Goal: Navigation & Orientation: Locate item on page

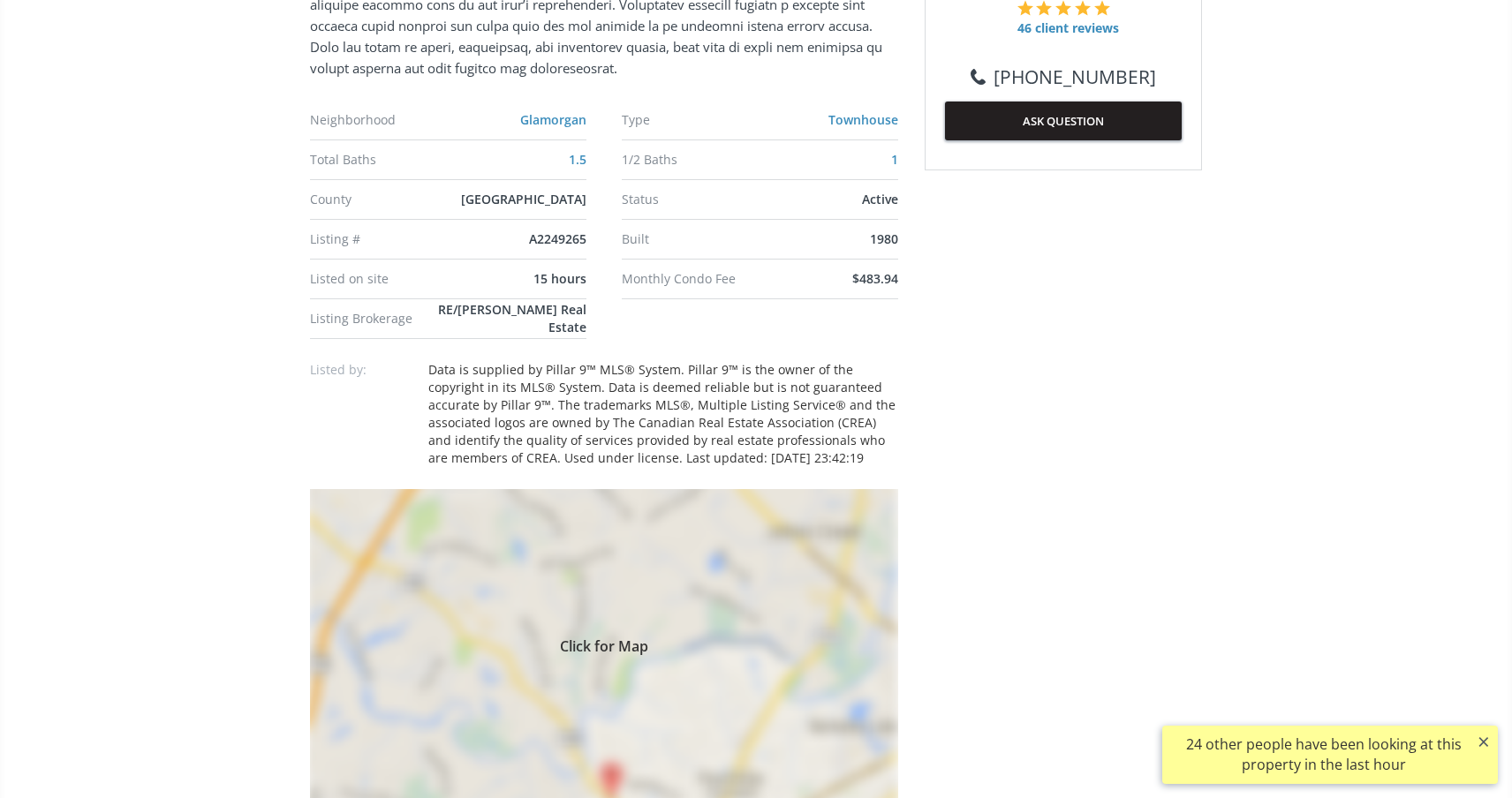
scroll to position [1039, 0]
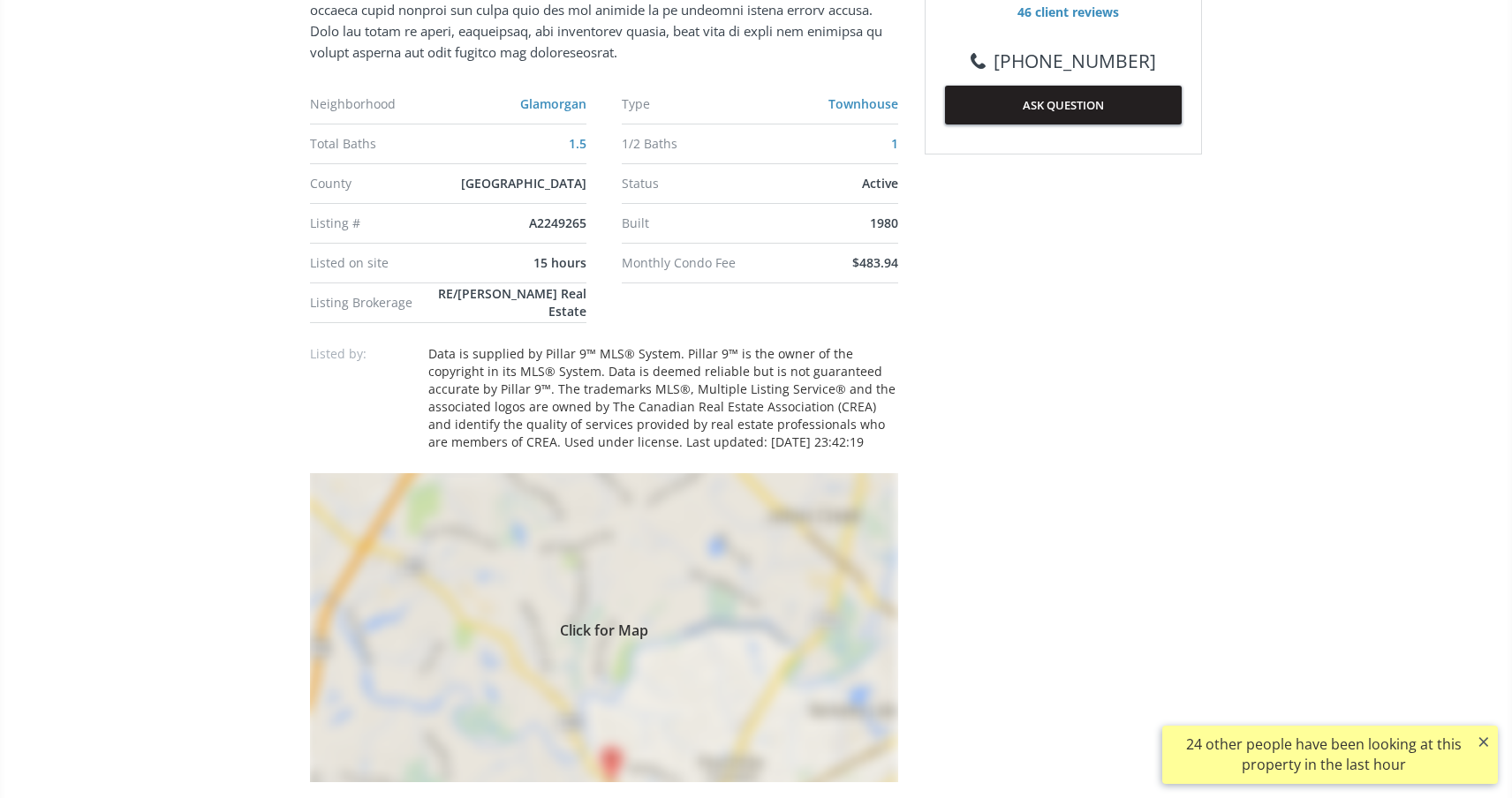
click at [613, 716] on div "Click for Map" at bounding box center [604, 627] width 589 height 309
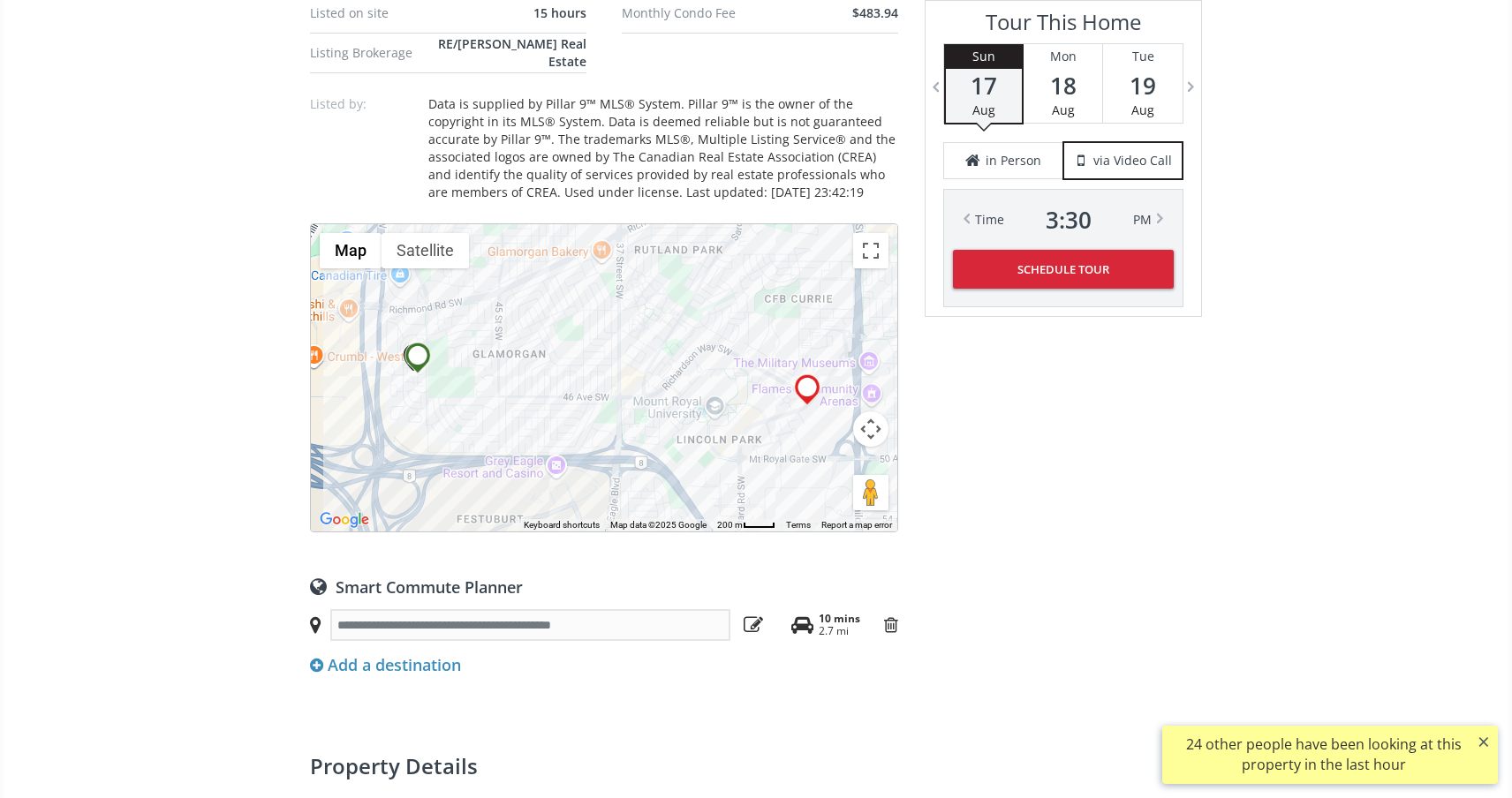
scroll to position [1290, 0]
click at [876, 411] on button "Map camera controls" at bounding box center [870, 428] width 35 height 35
click at [829, 455] on button "Zoom out" at bounding box center [826, 472] width 35 height 35
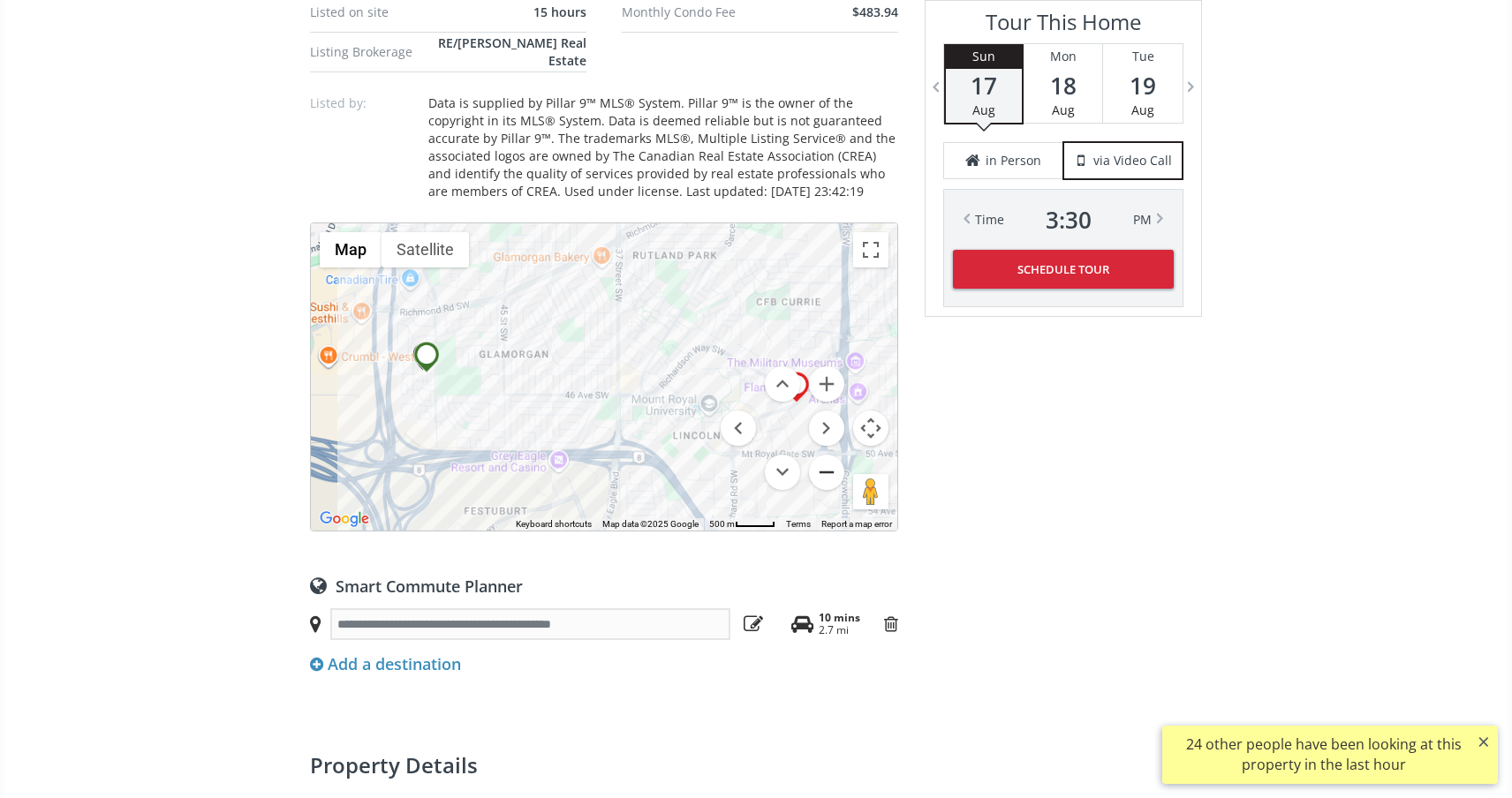
click at [829, 455] on button "Zoom out" at bounding box center [826, 472] width 35 height 35
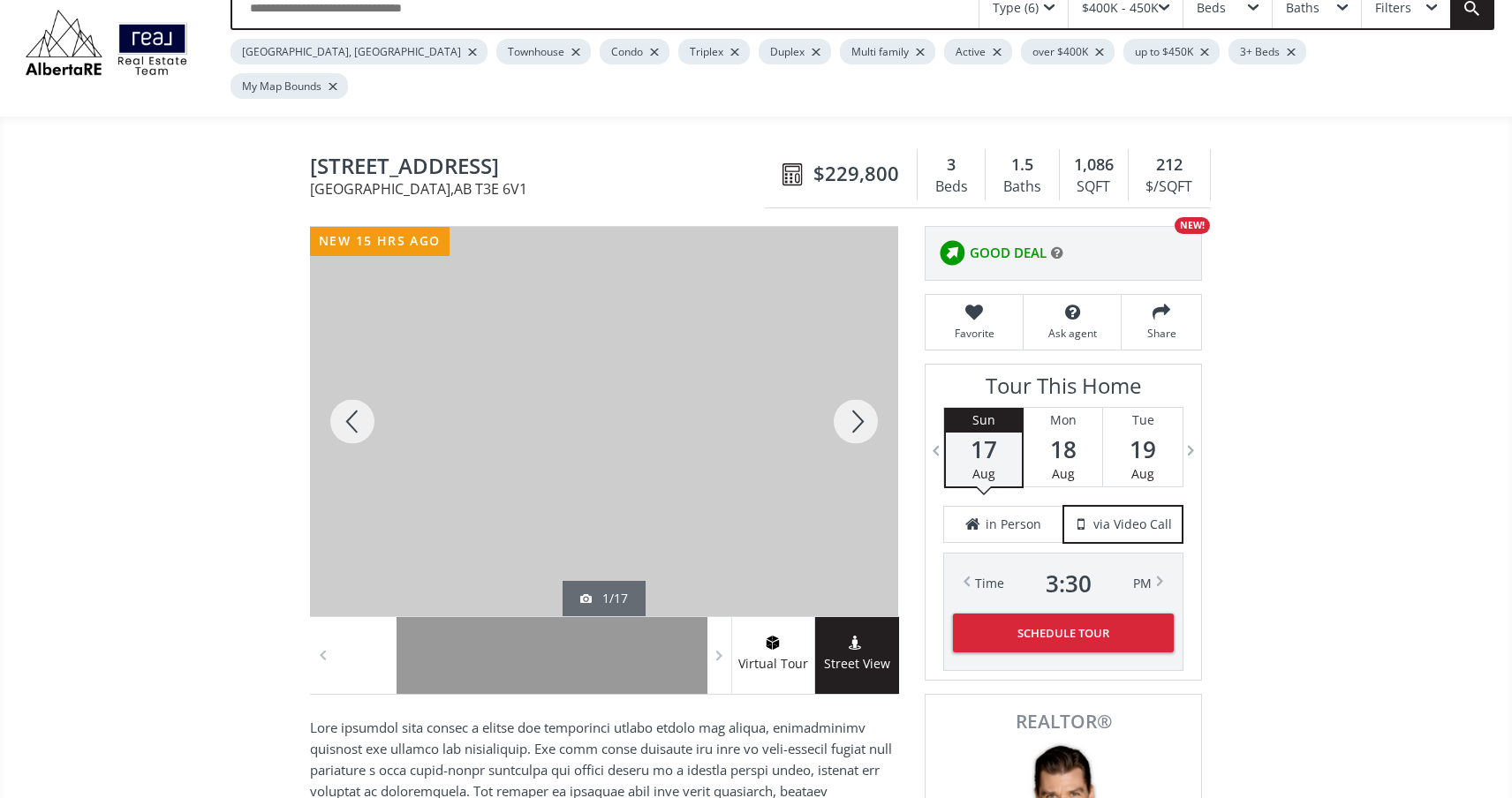
scroll to position [24, 0]
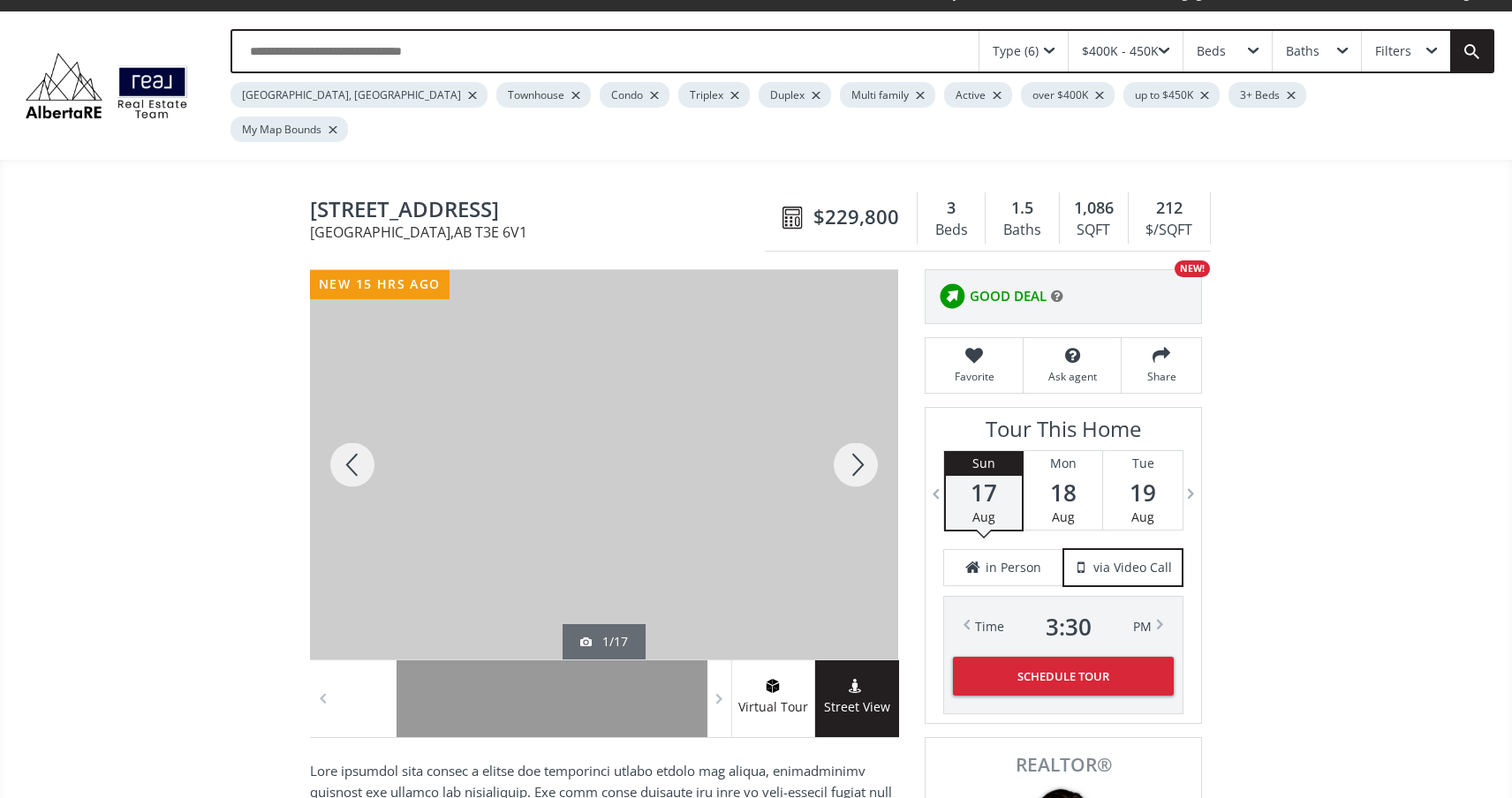
click at [862, 435] on div at bounding box center [856, 464] width 85 height 389
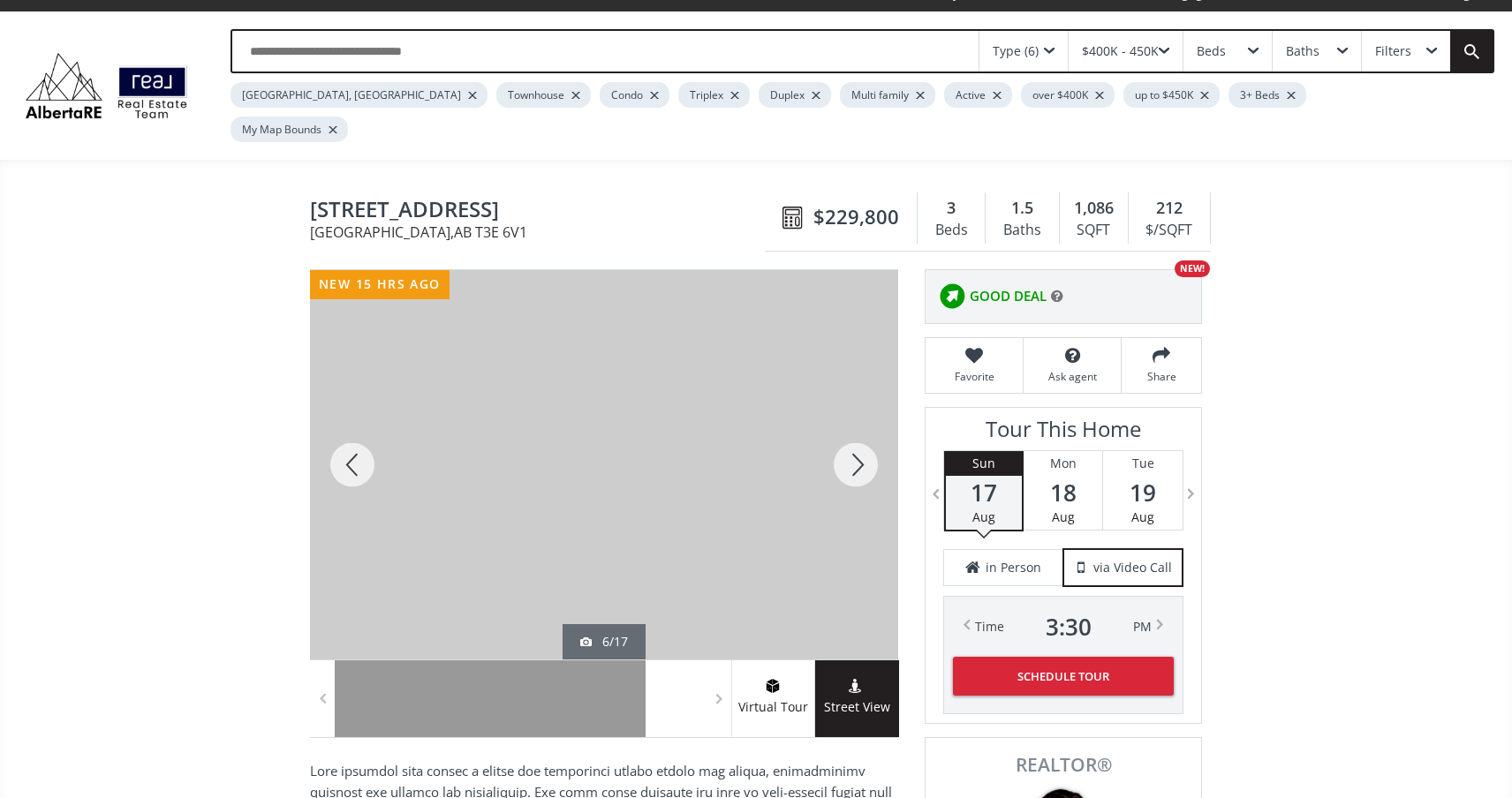
click at [862, 435] on div at bounding box center [856, 464] width 85 height 389
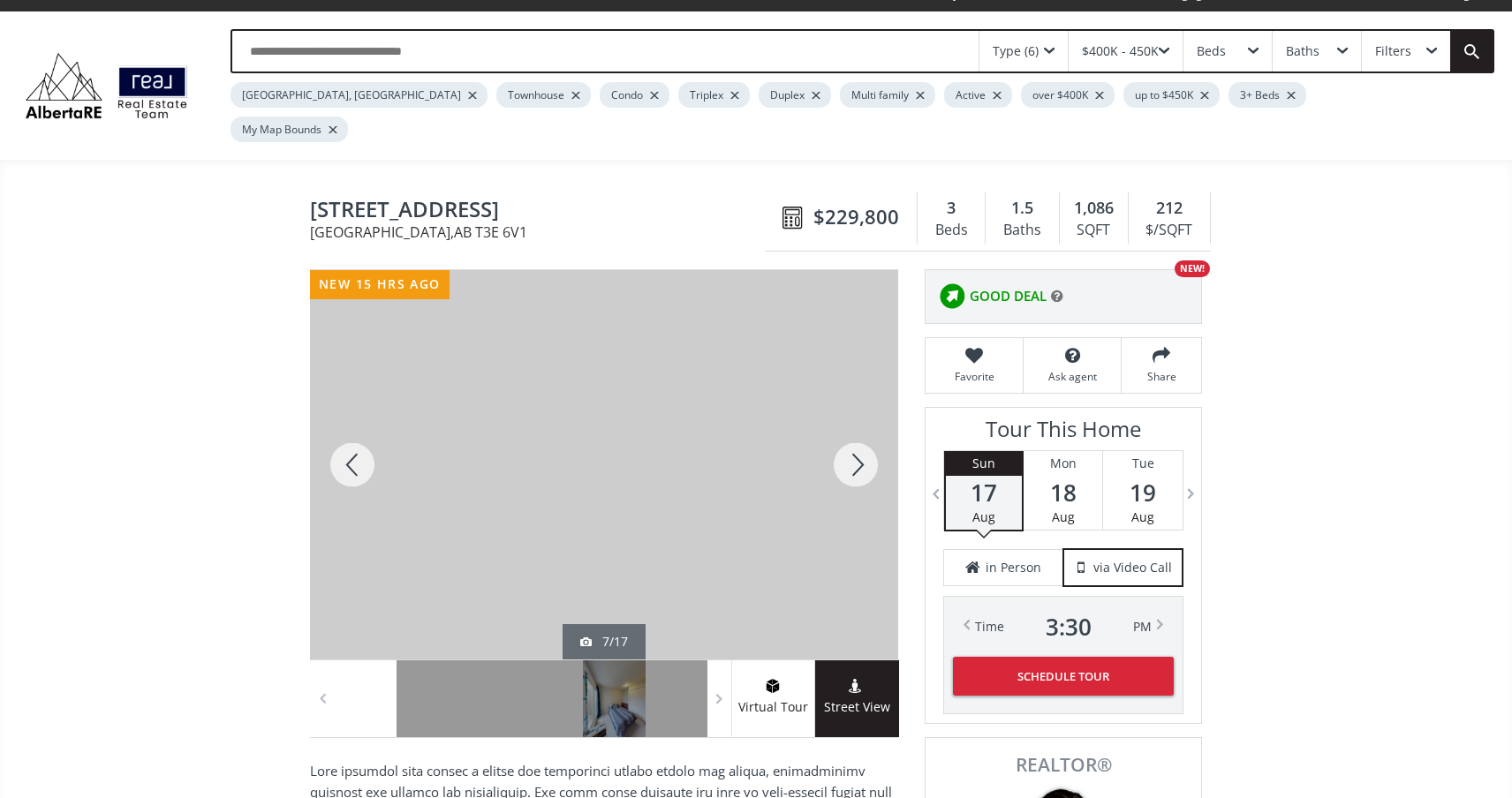
click at [862, 435] on div at bounding box center [856, 464] width 85 height 389
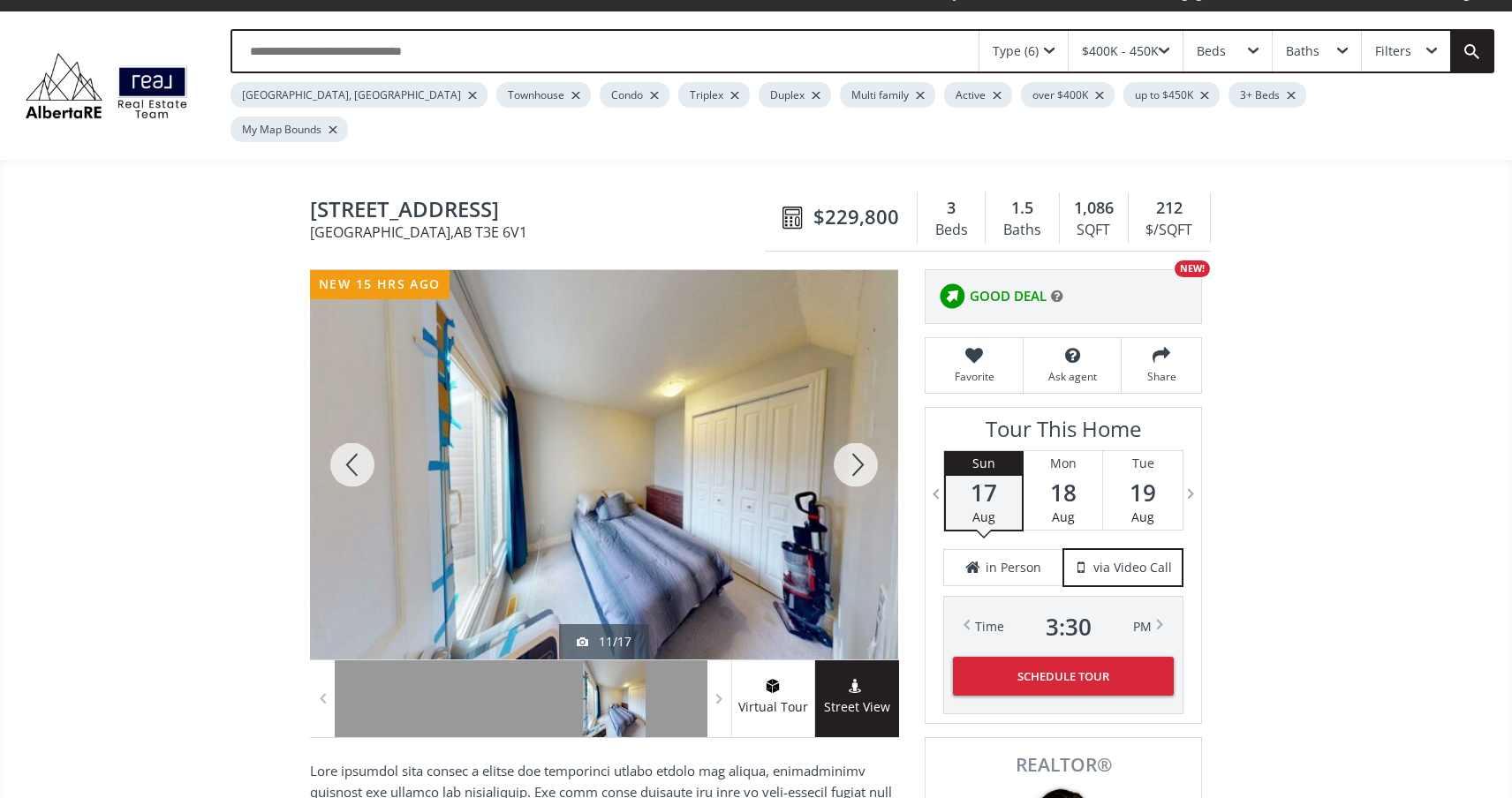
click at [862, 435] on div at bounding box center [856, 464] width 85 height 389
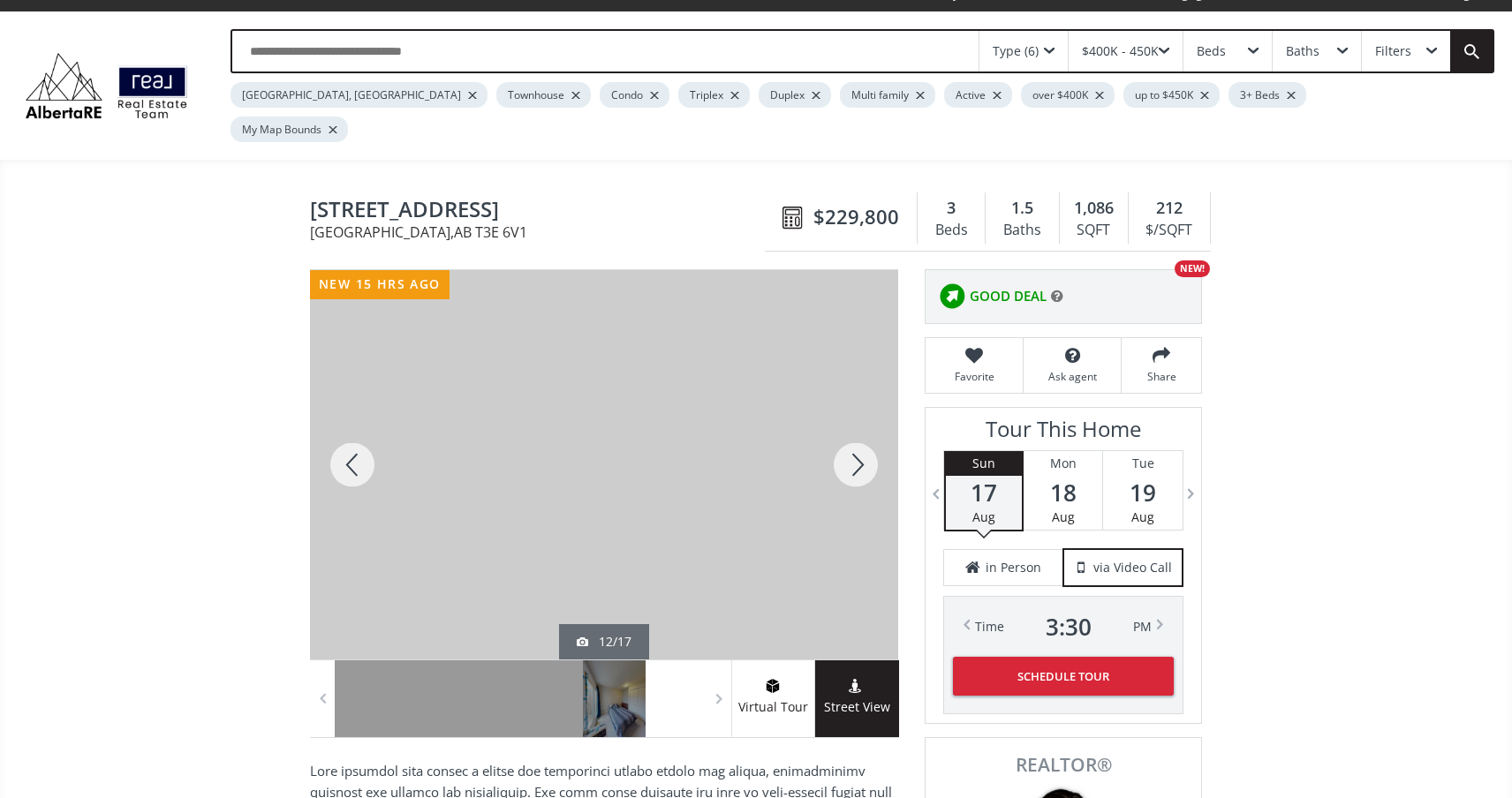
click at [862, 435] on div at bounding box center [856, 464] width 85 height 389
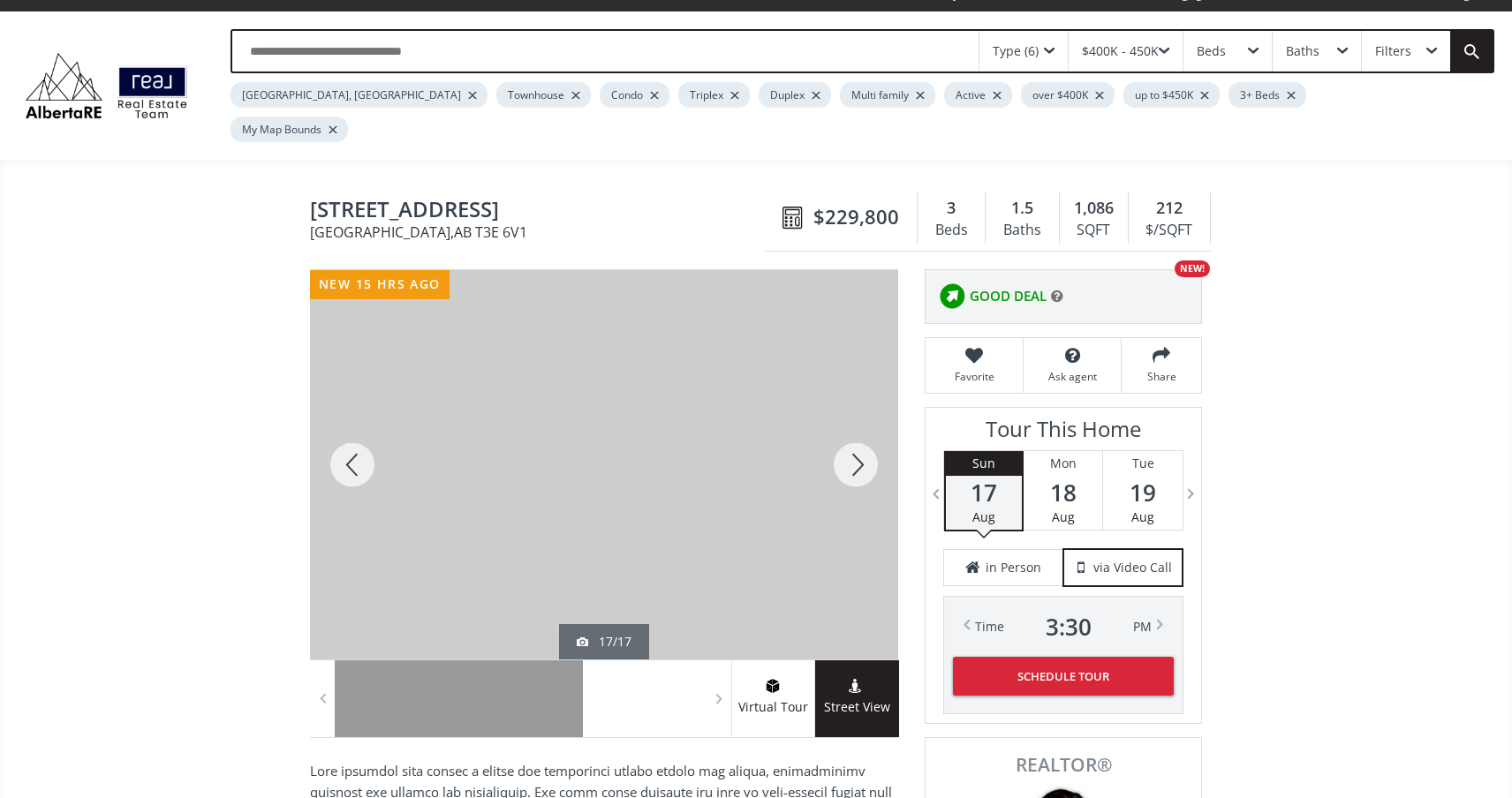
click at [862, 435] on div at bounding box center [856, 464] width 85 height 389
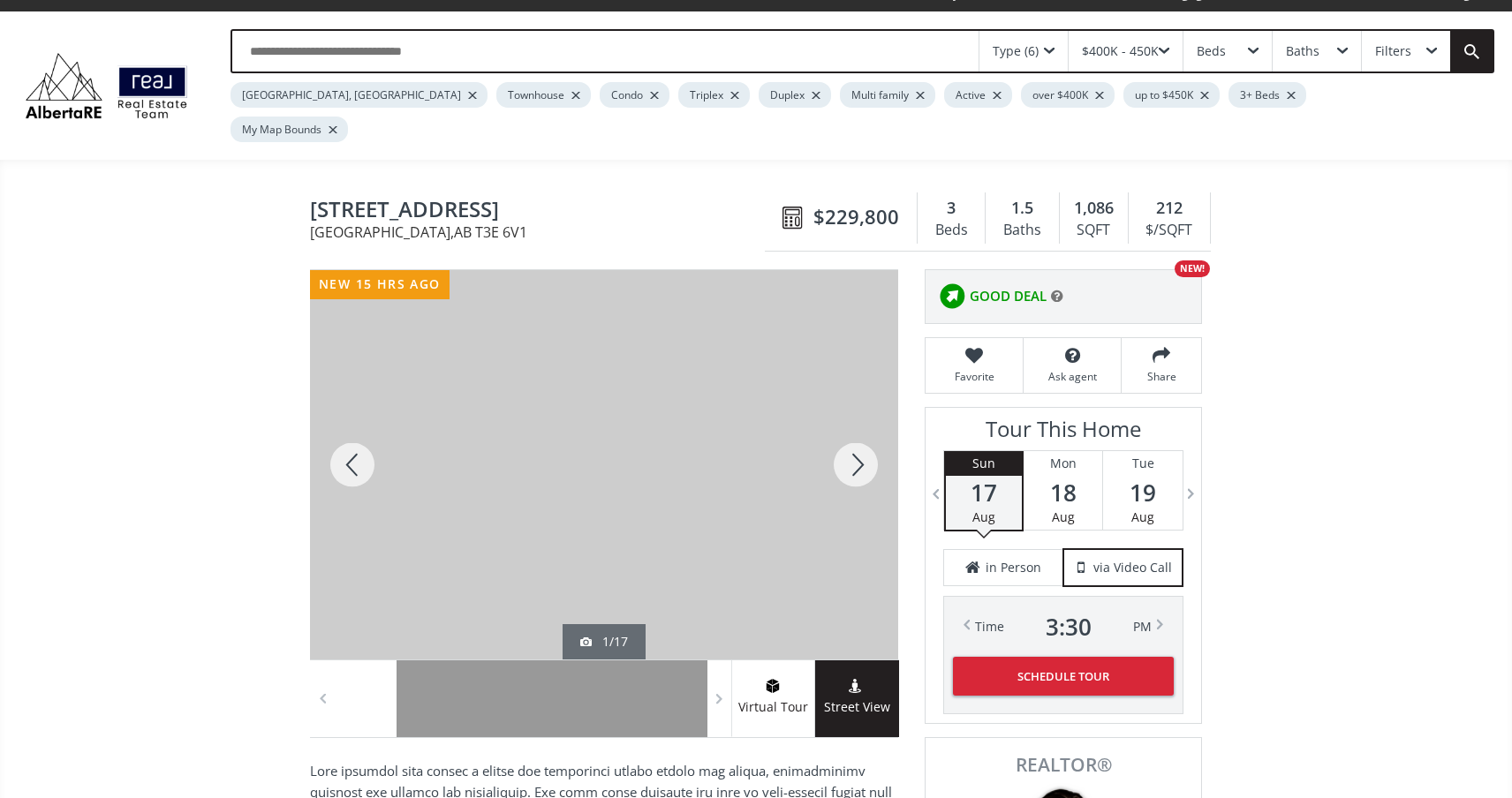
click at [862, 435] on div at bounding box center [856, 464] width 85 height 389
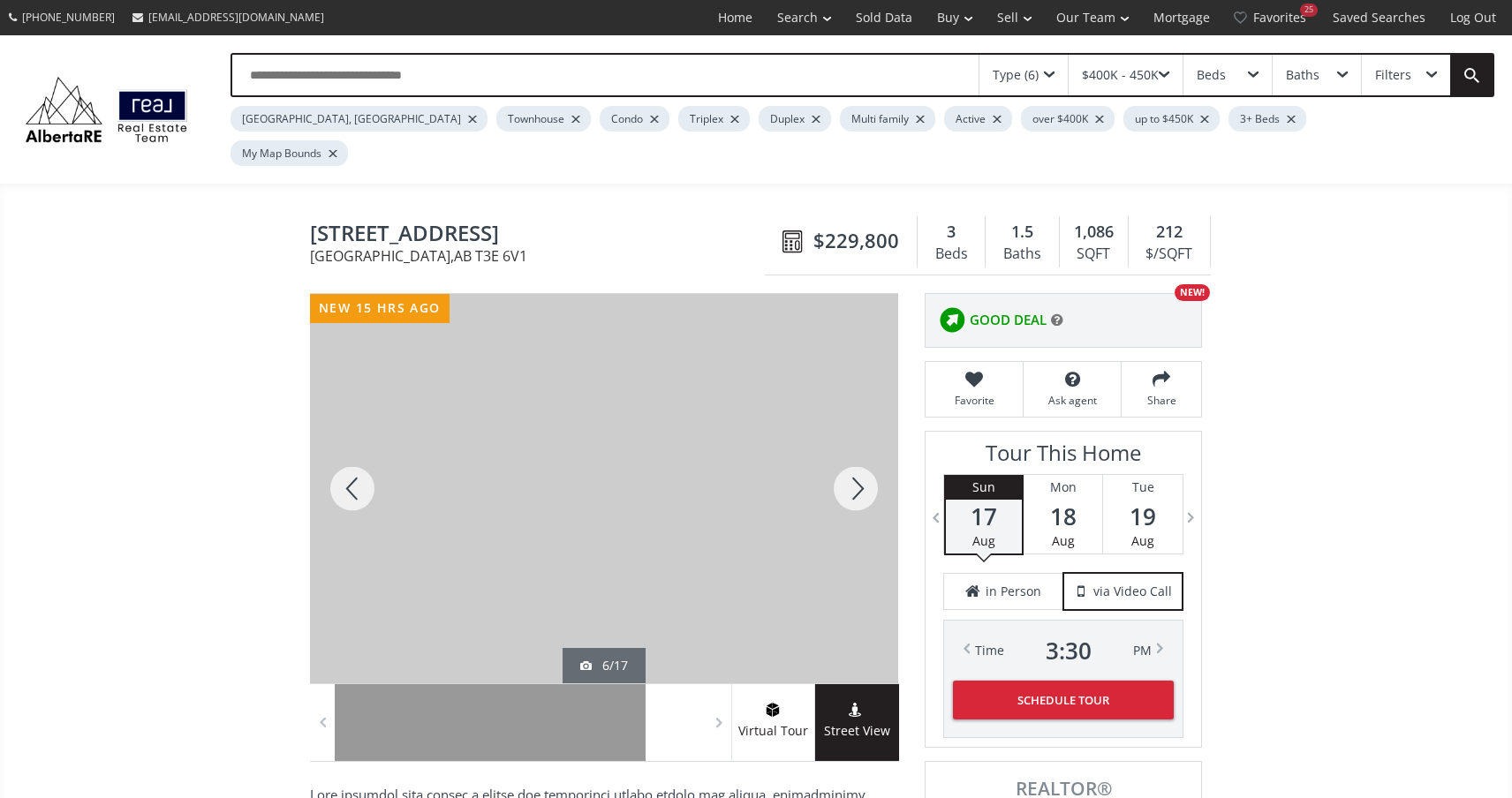
scroll to position [0, 0]
